Goal: Information Seeking & Learning: Find specific fact

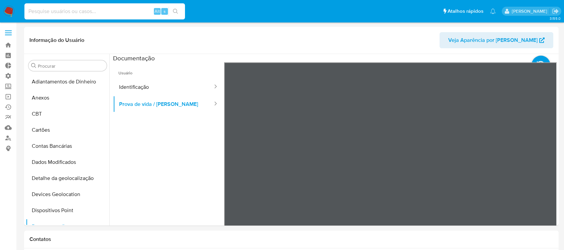
select select "10"
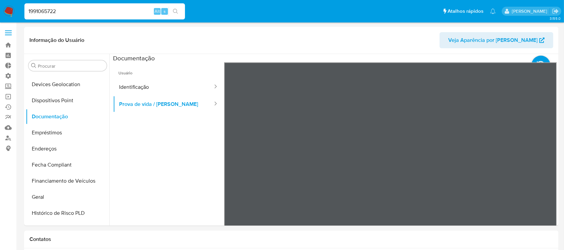
type input "1991065722"
click at [176, 12] on icon "search-icon" at bounding box center [175, 11] width 5 height 5
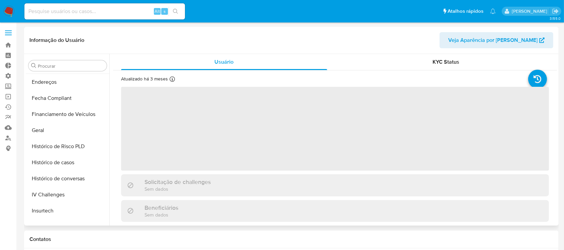
scroll to position [110, 0]
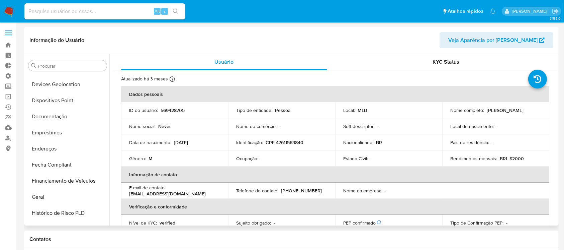
click at [109, 149] on div "Usuário KYC Status Atualizado há 3 meses Criado: 18/05/2020 14:14:41 Atualizado…" at bounding box center [333, 139] width 448 height 171
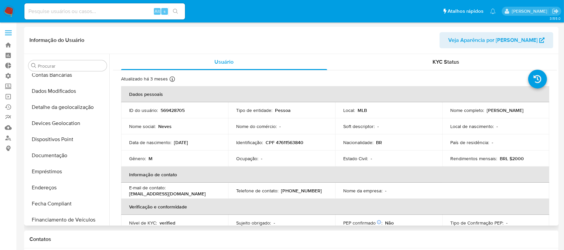
scroll to position [35, 0]
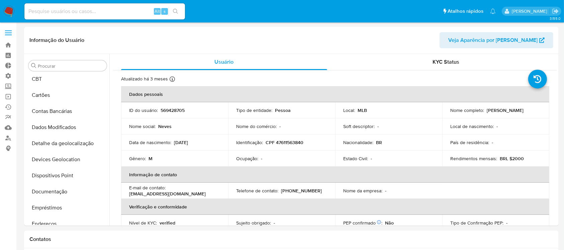
select select "10"
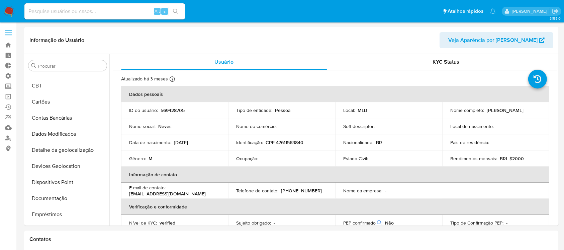
click at [71, 10] on input at bounding box center [104, 11] width 161 height 9
paste input "1991065722"
type input "1991065722"
click at [174, 12] on icon "search-icon" at bounding box center [175, 11] width 5 height 5
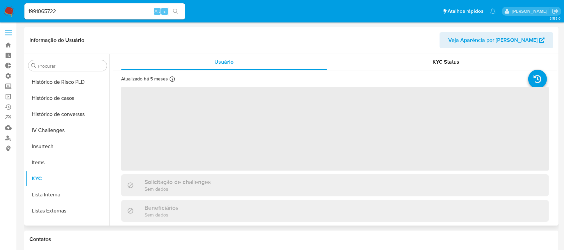
scroll to position [299, 0]
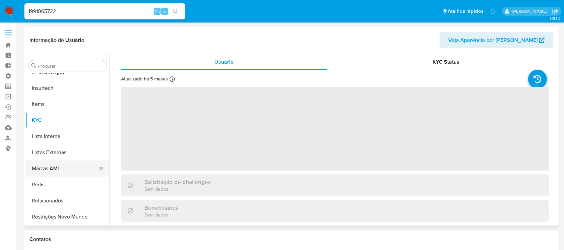
select select "10"
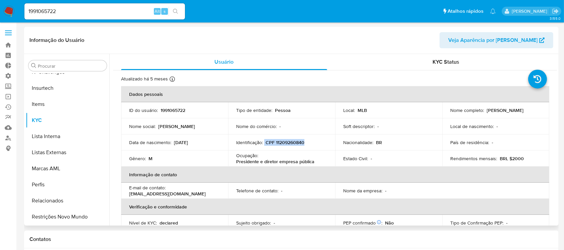
drag, startPoint x: 310, startPoint y: 141, endPoint x: 263, endPoint y: 143, distance: 46.6
click at [263, 143] on div "Identificação : CPF 11209260840" at bounding box center [281, 142] width 91 height 6
copy div "CPF 11209260840"
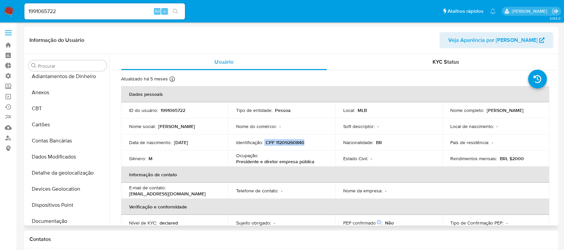
scroll to position [0, 0]
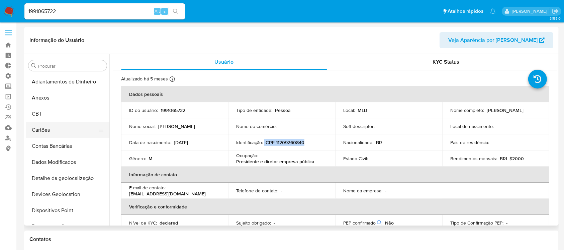
click at [43, 130] on button "Cartões" at bounding box center [65, 130] width 78 height 16
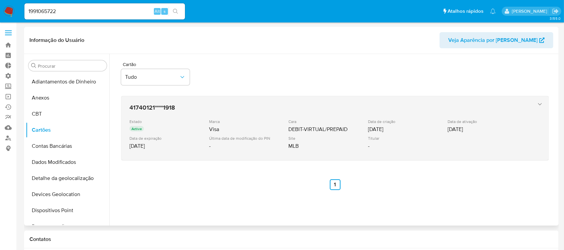
drag, startPoint x: 185, startPoint y: 105, endPoint x: 128, endPoint y: 102, distance: 56.9
click at [128, 102] on div "41740121****1918 Estado Active Marca Visa Cara DEBIT-VIRTUAL/PREPAID Data de cr…" at bounding box center [328, 128] width 403 height 55
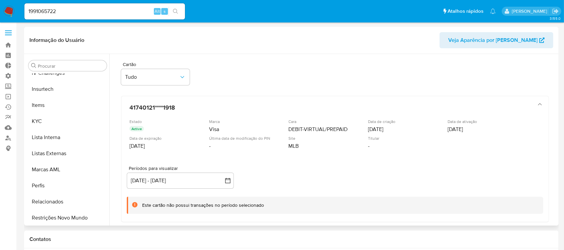
scroll to position [299, 0]
click at [74, 217] on button "Restrições Novo Mundo" at bounding box center [65, 217] width 78 height 16
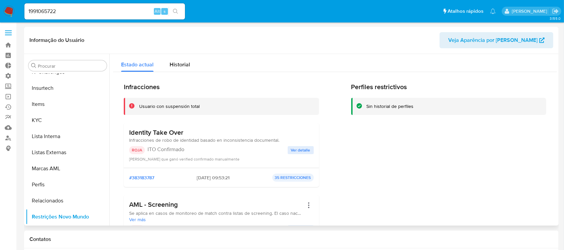
drag, startPoint x: 110, startPoint y: 189, endPoint x: 108, endPoint y: 152, distance: 37.5
click at [108, 152] on div "Procurar Adiantamentos de Dinheiro Anexos CBT Cartões Contas Bancárias Dados Mo…" at bounding box center [292, 139] width 532 height 171
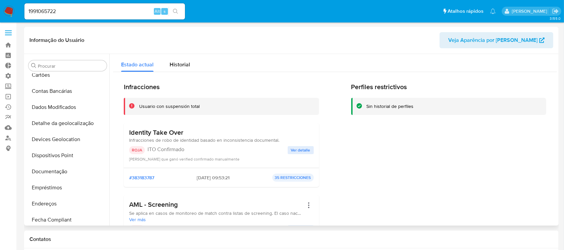
scroll to position [59, 0]
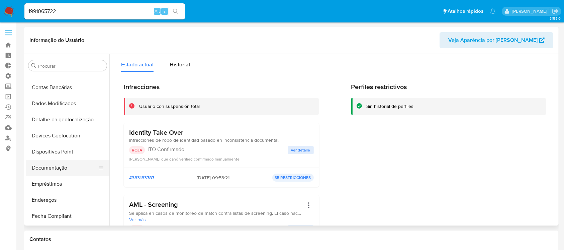
click at [67, 167] on button "Documentação" at bounding box center [65, 168] width 78 height 16
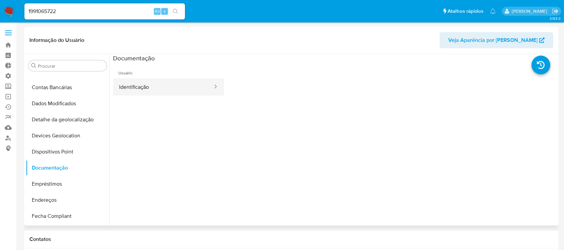
click at [182, 83] on button "Identificação" at bounding box center [163, 86] width 100 height 17
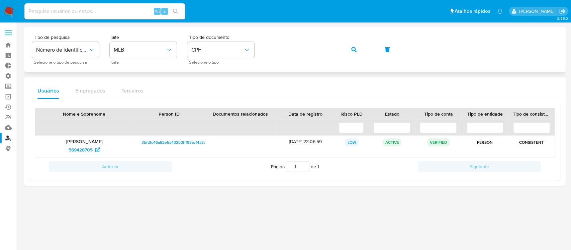
click at [259, 44] on div "Tipo de pesquisa Número de identificação Selecione o tipo de pesquisa Site MLB …" at bounding box center [295, 49] width 526 height 29
click at [353, 50] on icon "button" at bounding box center [353, 49] width 5 height 5
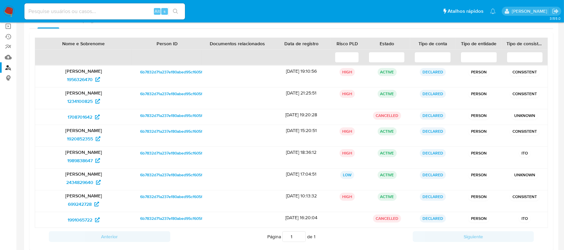
scroll to position [72, 0]
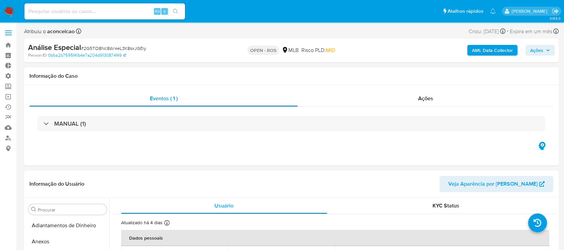
select select "10"
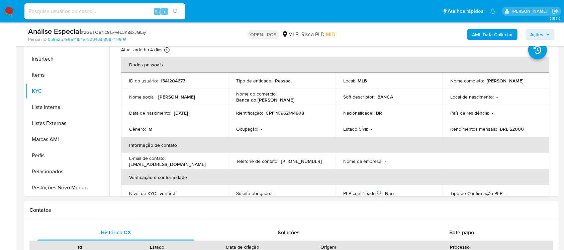
scroll to position [150, 0]
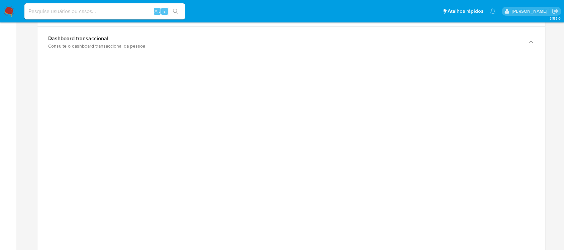
scroll to position [683, 0]
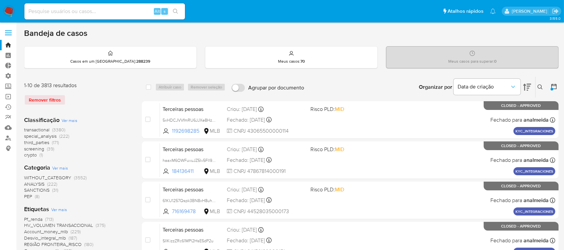
click at [57, 14] on input at bounding box center [104, 11] width 161 height 9
paste input "1991065722"
type input "1991065722"
click at [176, 12] on icon "search-icon" at bounding box center [175, 11] width 5 height 5
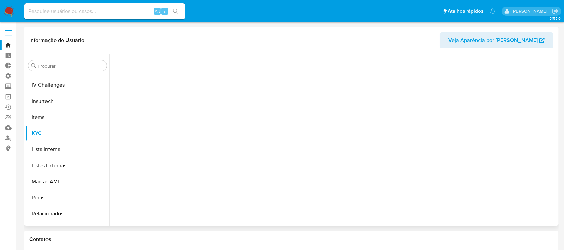
scroll to position [299, 0]
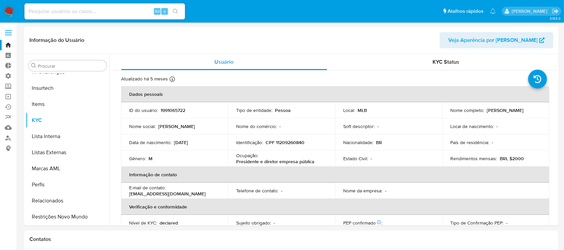
select select "10"
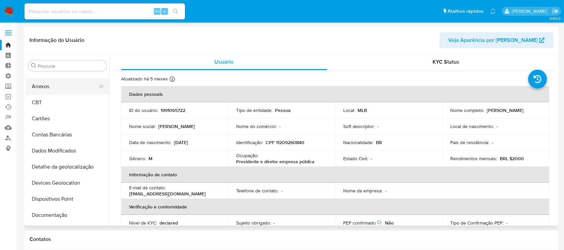
scroll to position [11, 0]
click at [54, 117] on button "Cartões" at bounding box center [65, 118] width 78 height 16
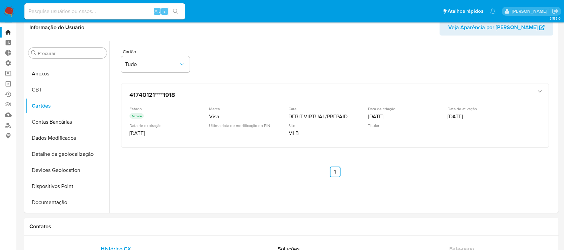
scroll to position [14, 0]
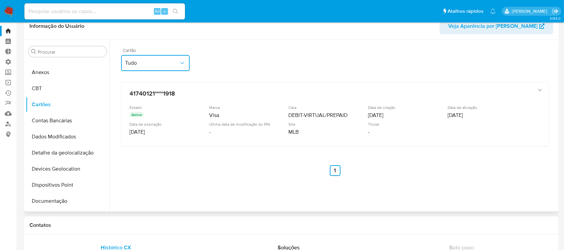
click at [179, 61] on icon "button" at bounding box center [182, 63] width 7 height 7
click at [284, 81] on div "Cartão Tudo 41740121****1918 Estado Active Marca Visa Cara DEBIT-VIRTUAL/PREPAI…" at bounding box center [335, 113] width 444 height 147
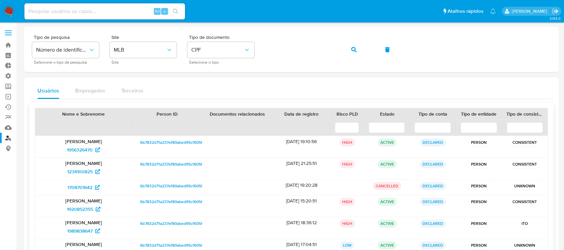
scroll to position [72, 0]
